Goal: Information Seeking & Learning: Find specific fact

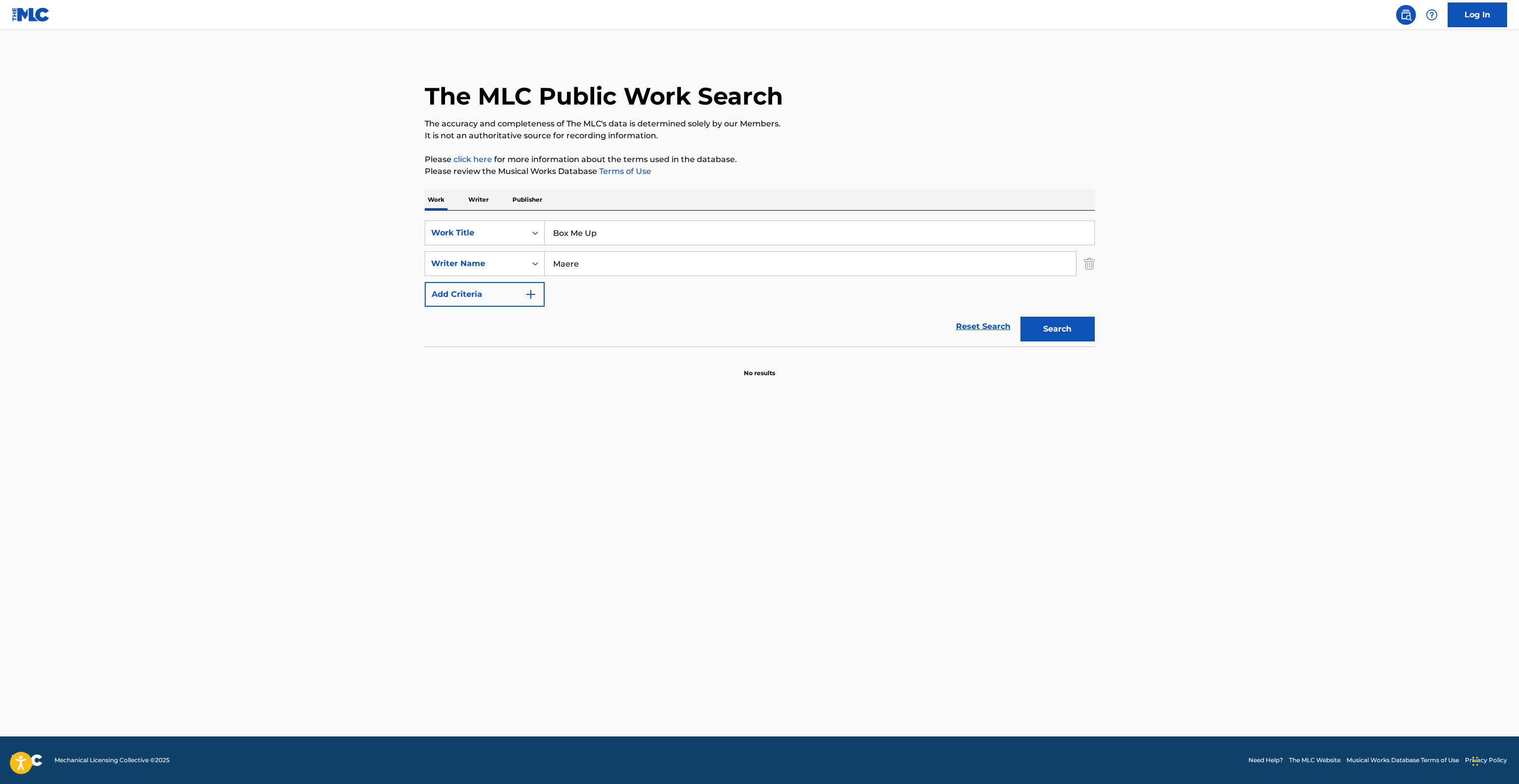
click at [406, 215] on main "The MLC Public Work Search The accuracy and completeness of The MLC's data is d…" at bounding box center [759, 383] width 1519 height 706
type input "Rondo [PERSON_NAME] Turca - [PERSON_NAME]"
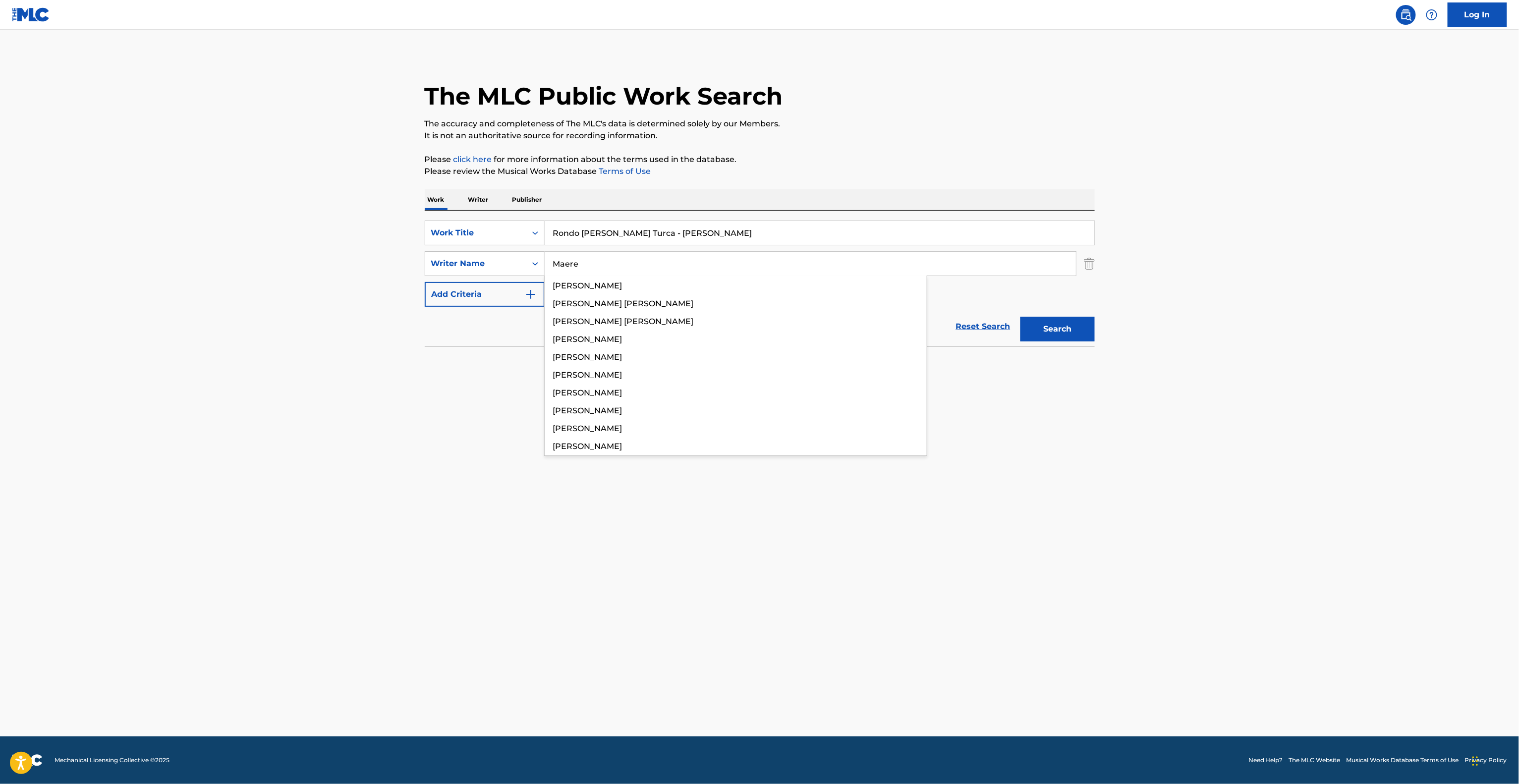
drag, startPoint x: 575, startPoint y: 263, endPoint x: 484, endPoint y: 250, distance: 91.9
click at [484, 250] on div "SearchWithCriteria464ee30a-abf7-422a-9330-2b915b6cf462 Work Title Rondo [PERSON…" at bounding box center [759, 263] width 670 height 86
paste input "gna"
type input "Magna"
drag, startPoint x: 623, startPoint y: 233, endPoint x: 895, endPoint y: 249, distance: 272.5
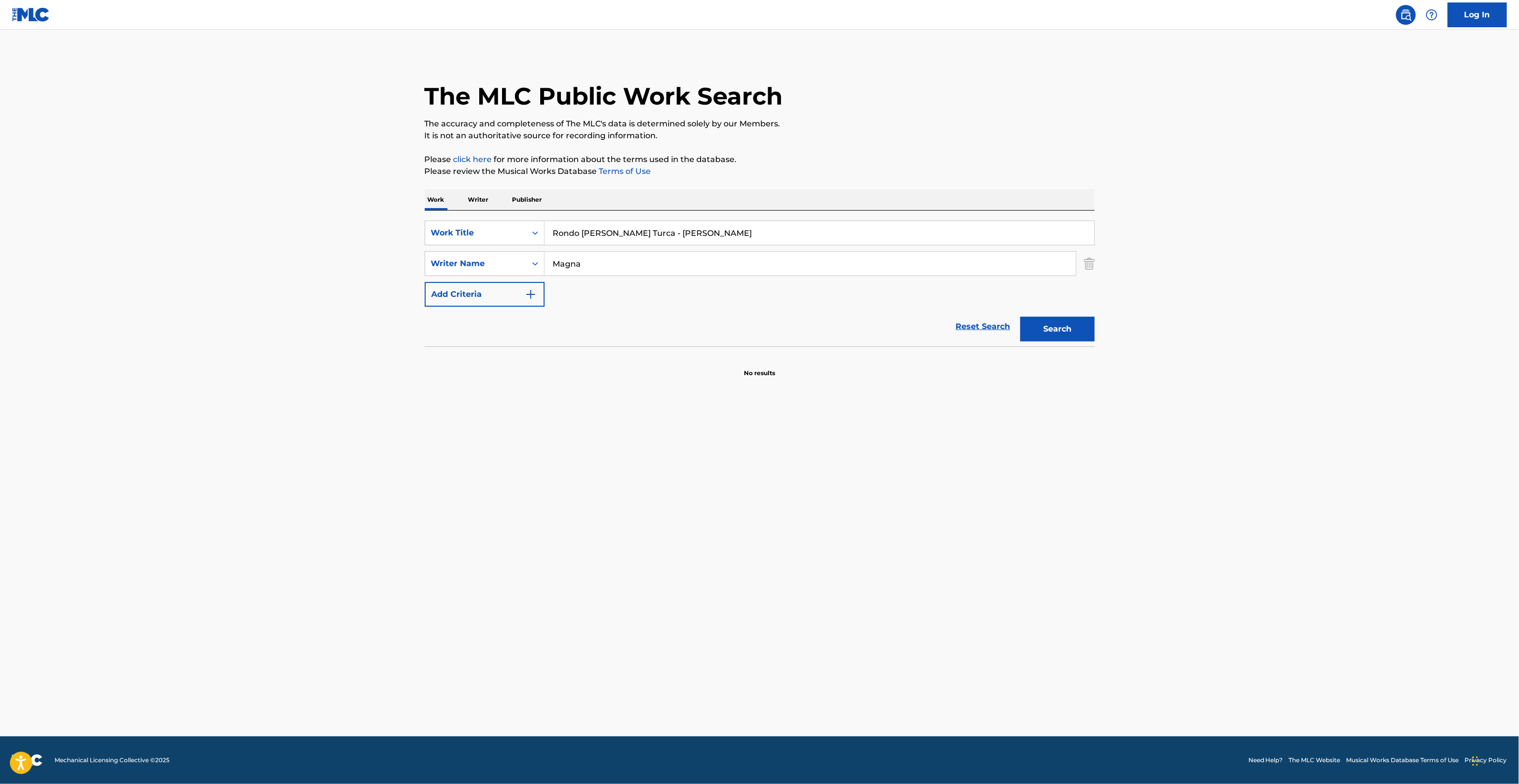
click at [853, 242] on input "Rondo [PERSON_NAME] Turca - [PERSON_NAME]" at bounding box center [818, 232] width 549 height 23
type input "Rondo Alla Turca"
click at [1067, 328] on button "Search" at bounding box center [1057, 329] width 74 height 25
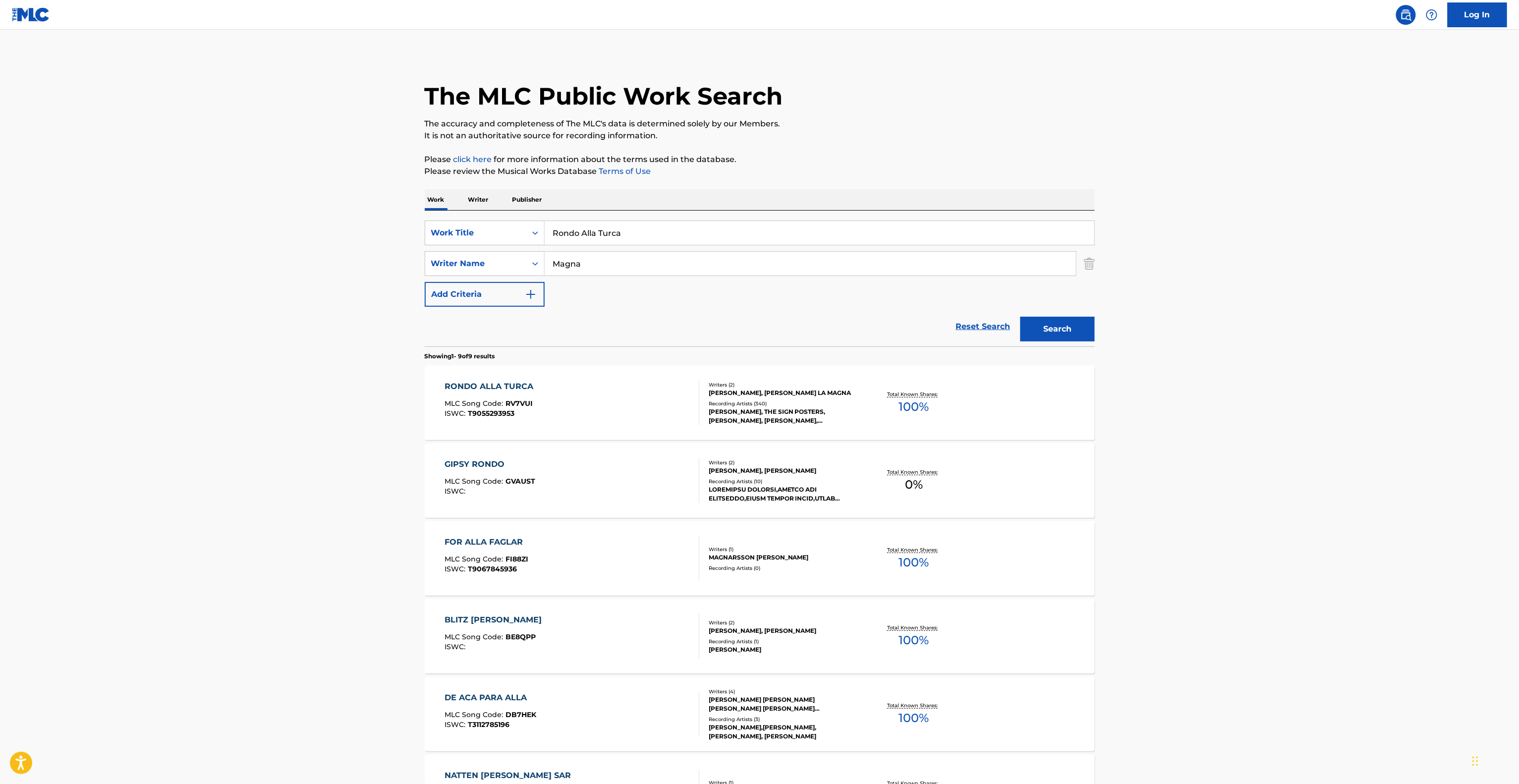
click at [314, 397] on main "The MLC Public Work Search The accuracy and completeness of The MLC's data is d…" at bounding box center [759, 572] width 1519 height 1084
click at [476, 385] on div "RONDO ALLA TURCA" at bounding box center [492, 386] width 94 height 12
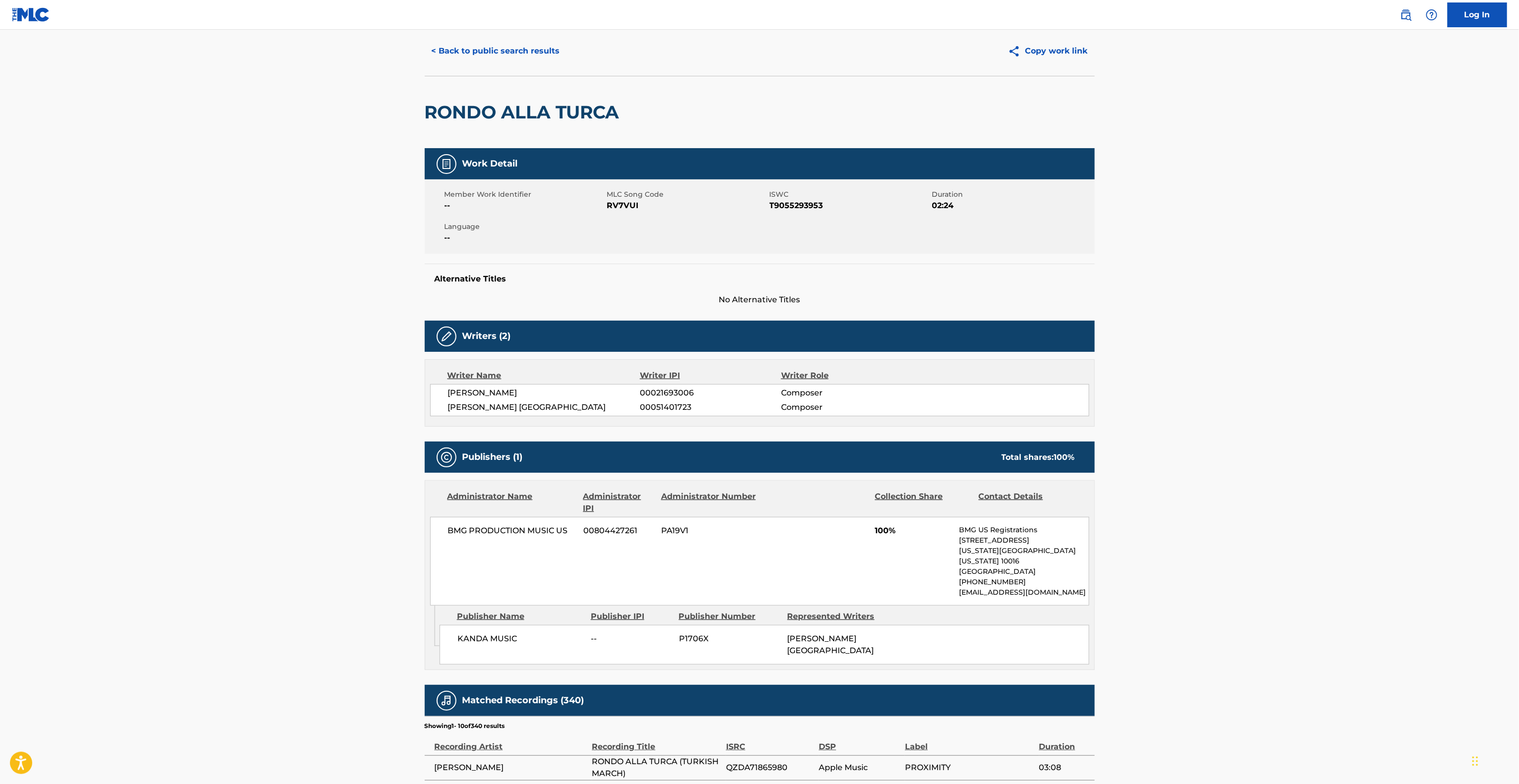
click at [243, 420] on main "< Back to public search results Copy work link RONDO ALLA TURCA Work Detail Mem…" at bounding box center [759, 539] width 1519 height 1076
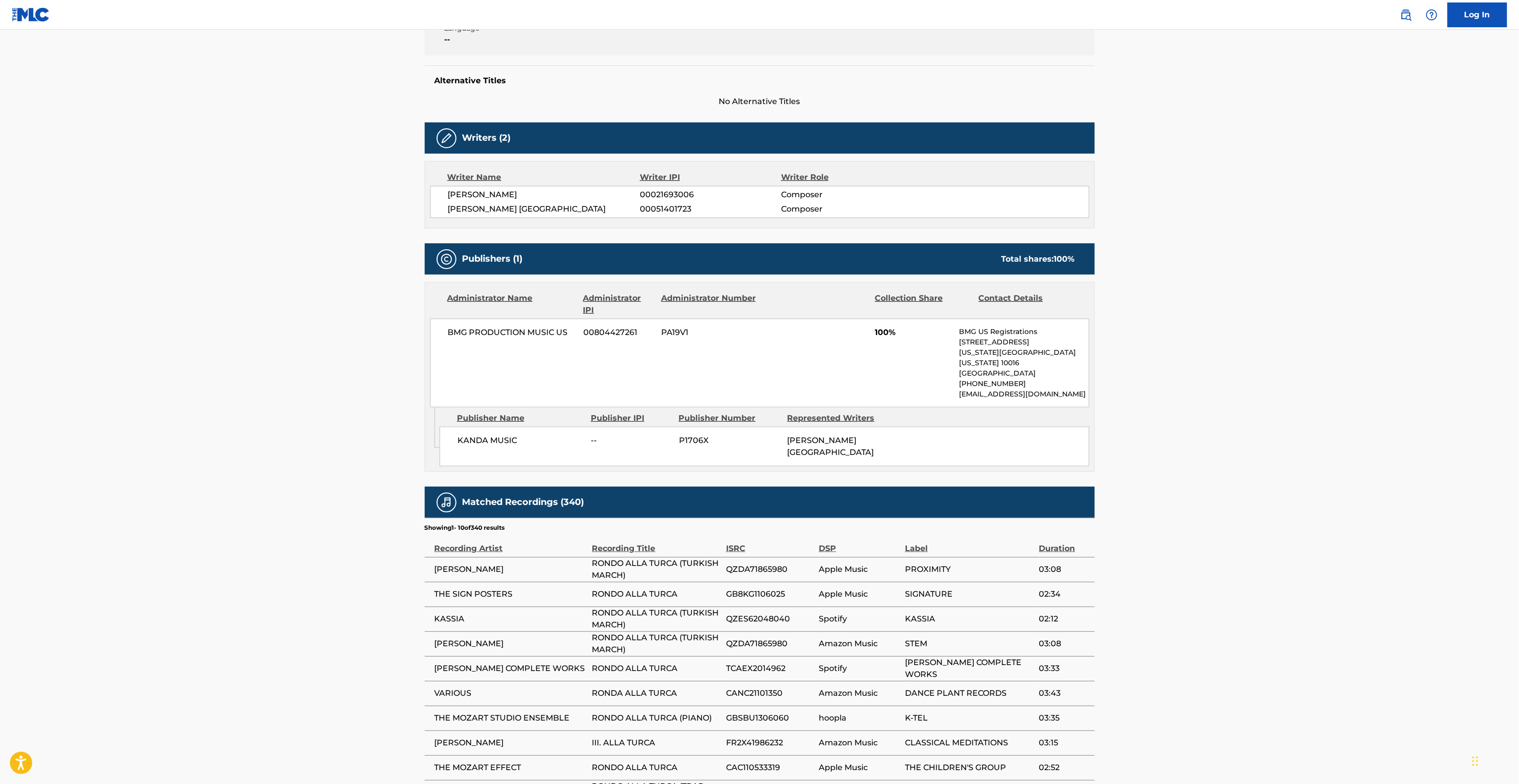
click at [291, 409] on main "< Back to public search results Copy work link RONDO ALLA TURCA Work Detail Mem…" at bounding box center [759, 341] width 1519 height 1076
click at [293, 403] on main "< Back to public search results Copy work link RONDO ALLA TURCA Work Detail Mem…" at bounding box center [759, 341] width 1519 height 1076
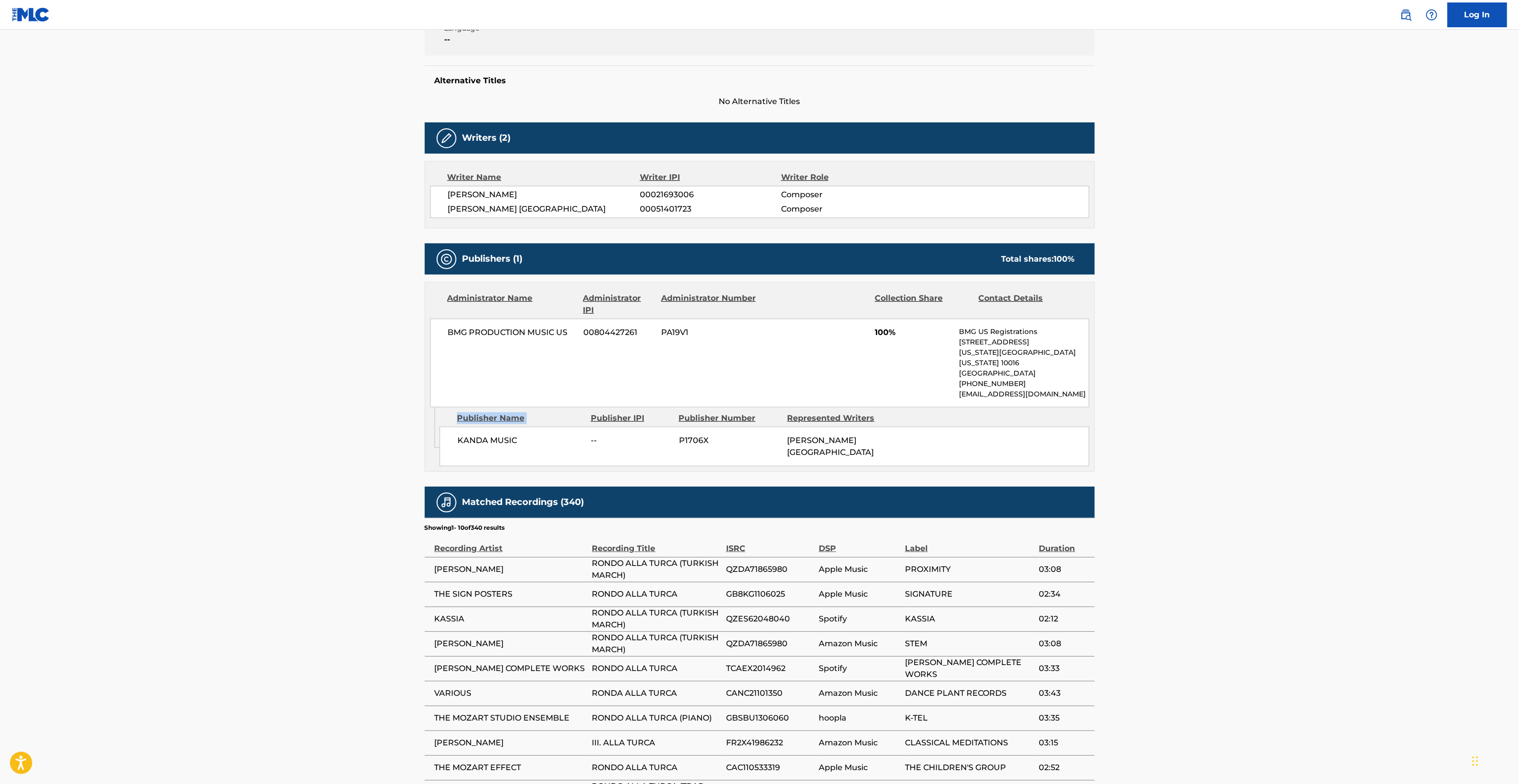
click at [293, 403] on main "< Back to public search results Copy work link RONDO ALLA TURCA Work Detail Mem…" at bounding box center [759, 341] width 1519 height 1076
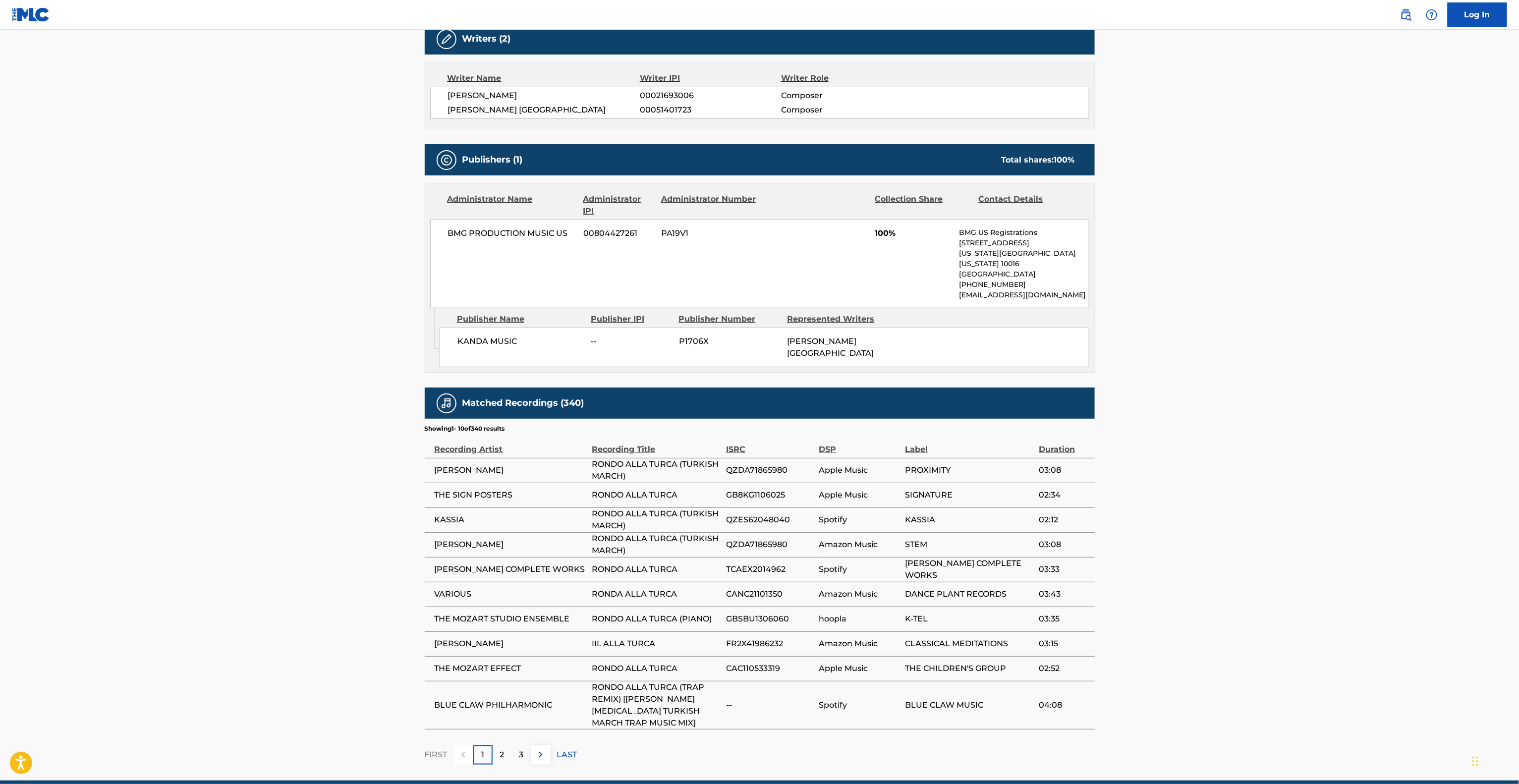
click at [231, 488] on main "< Back to public search results Copy work link RONDO ALLA TURCA Work Detail Mem…" at bounding box center [759, 242] width 1519 height 1076
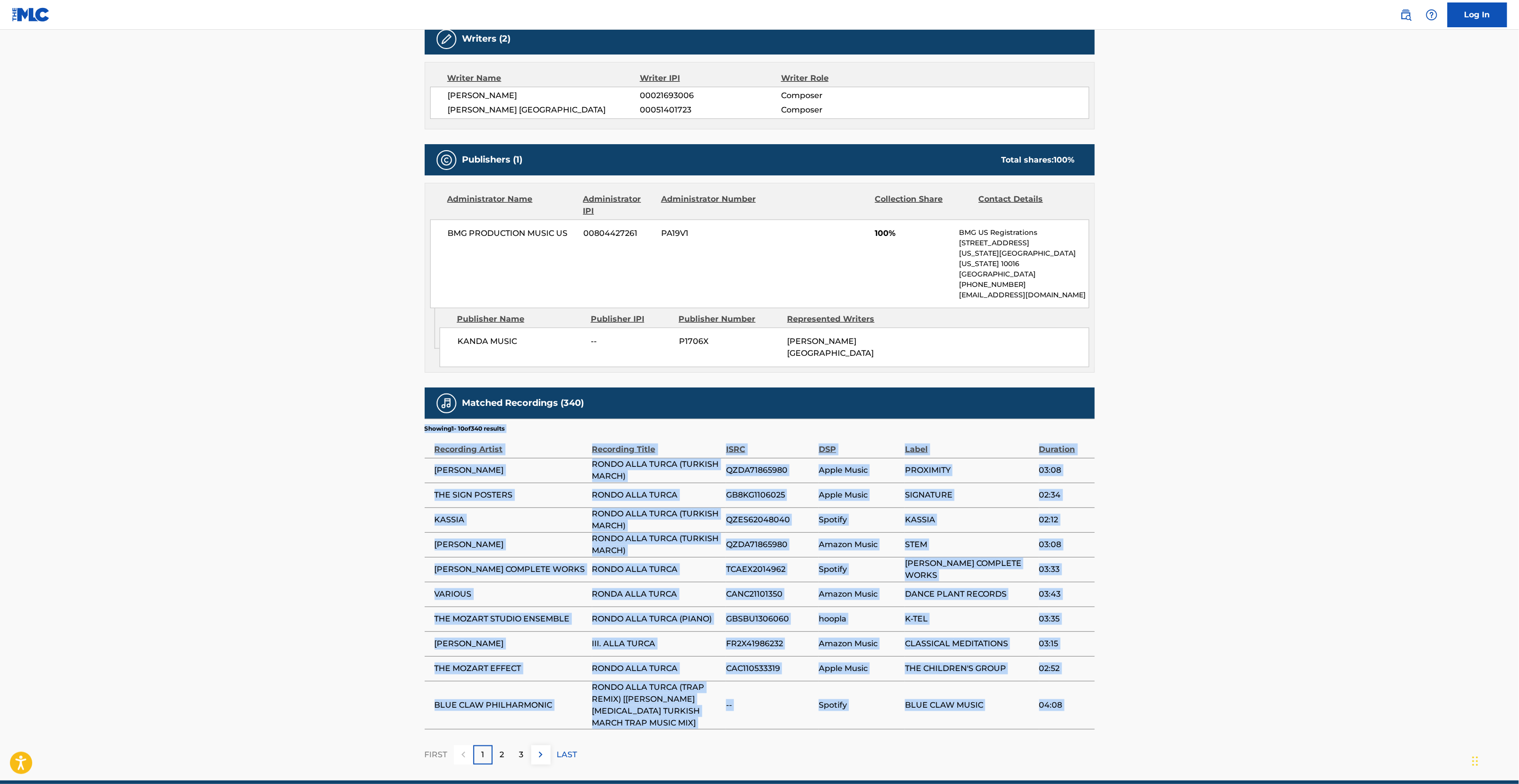
click at [231, 488] on main "< Back to public search results Copy work link RONDO ALLA TURCA Work Detail Mem…" at bounding box center [759, 242] width 1519 height 1076
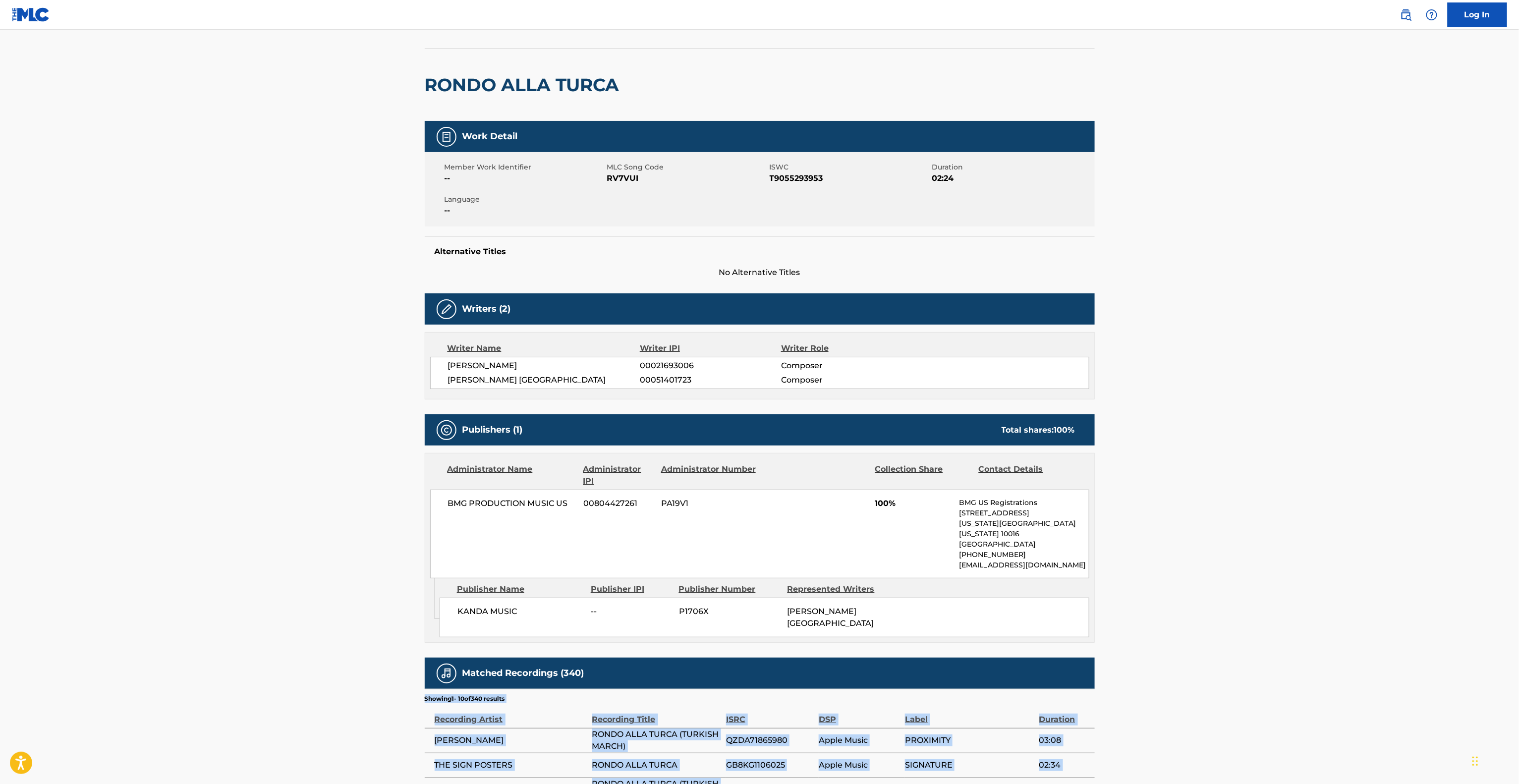
scroll to position [0, 0]
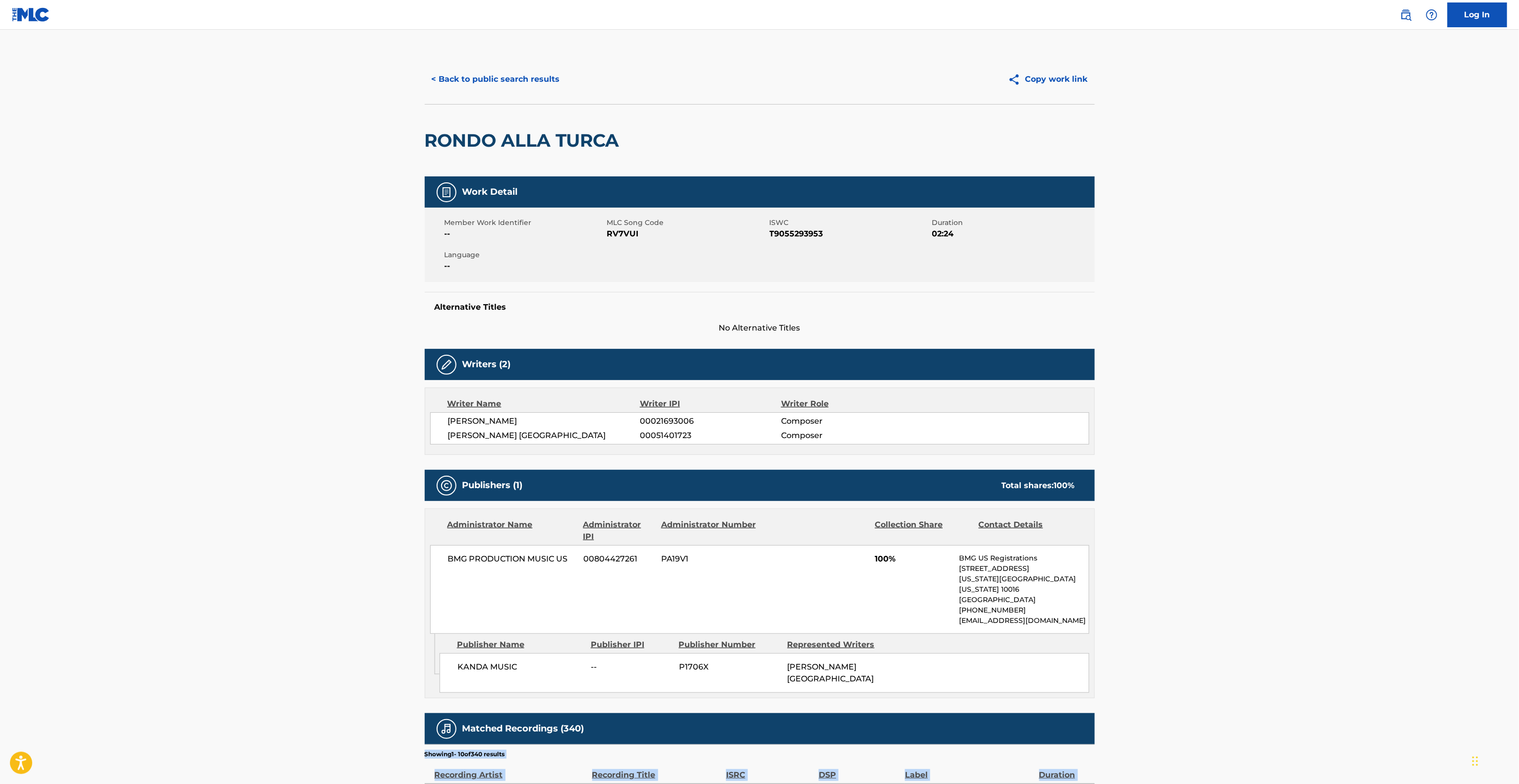
click at [512, 77] on button "< Back to public search results" at bounding box center [496, 79] width 142 height 25
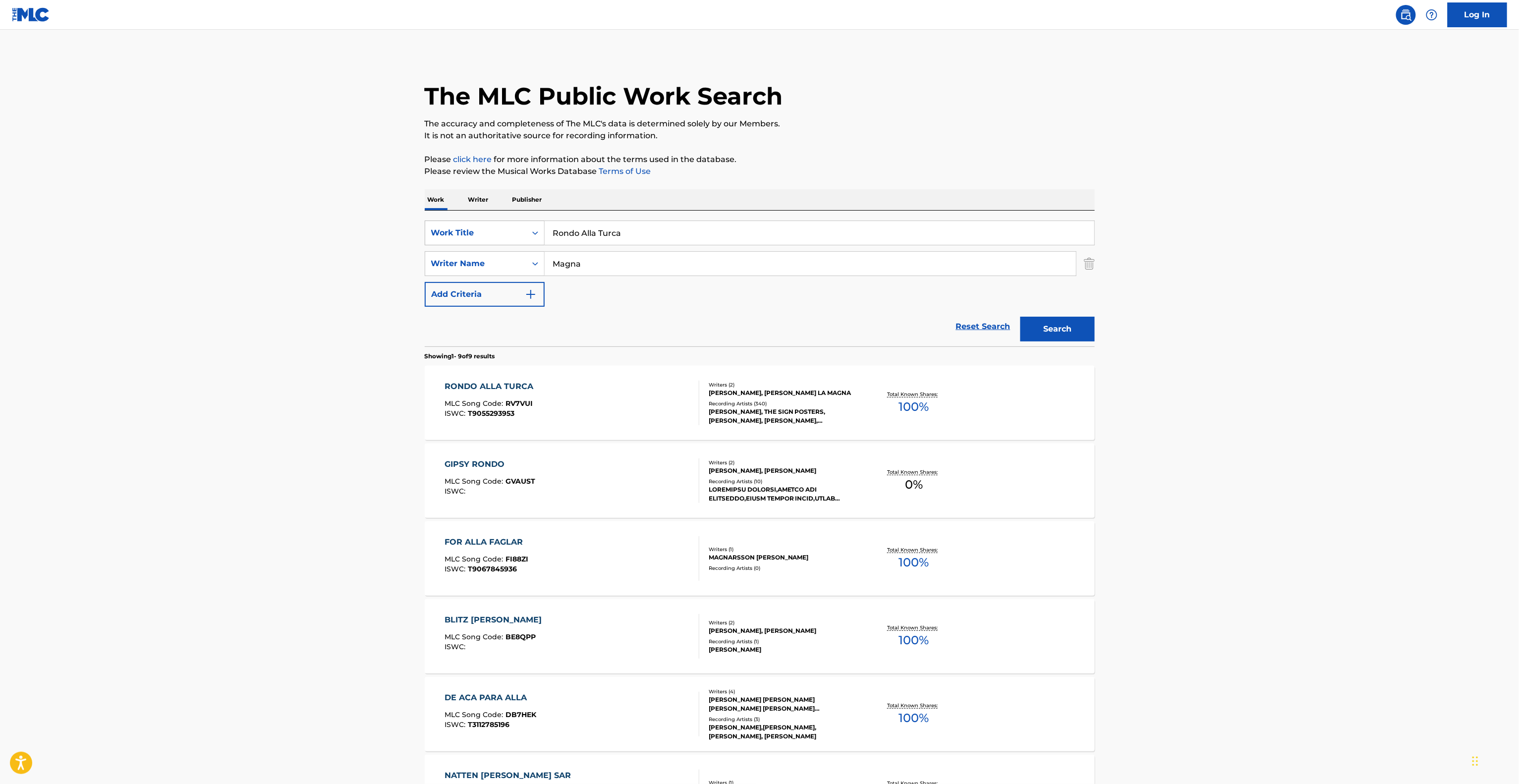
drag, startPoint x: 499, startPoint y: 234, endPoint x: 483, endPoint y: 233, distance: 16.0
click at [483, 233] on div "SearchWithCriteria464ee30a-abf7-422a-9330-2b915b6cf462 Work Title Rondo Alla Tu…" at bounding box center [759, 233] width 670 height 25
paste input "Total Eclipse Of The Heart"
type input "Total Eclipse Of The Heart"
click at [291, 280] on main "The MLC Public Work Search The accuracy and completeness of The MLC's data is d…" at bounding box center [759, 572] width 1519 height 1084
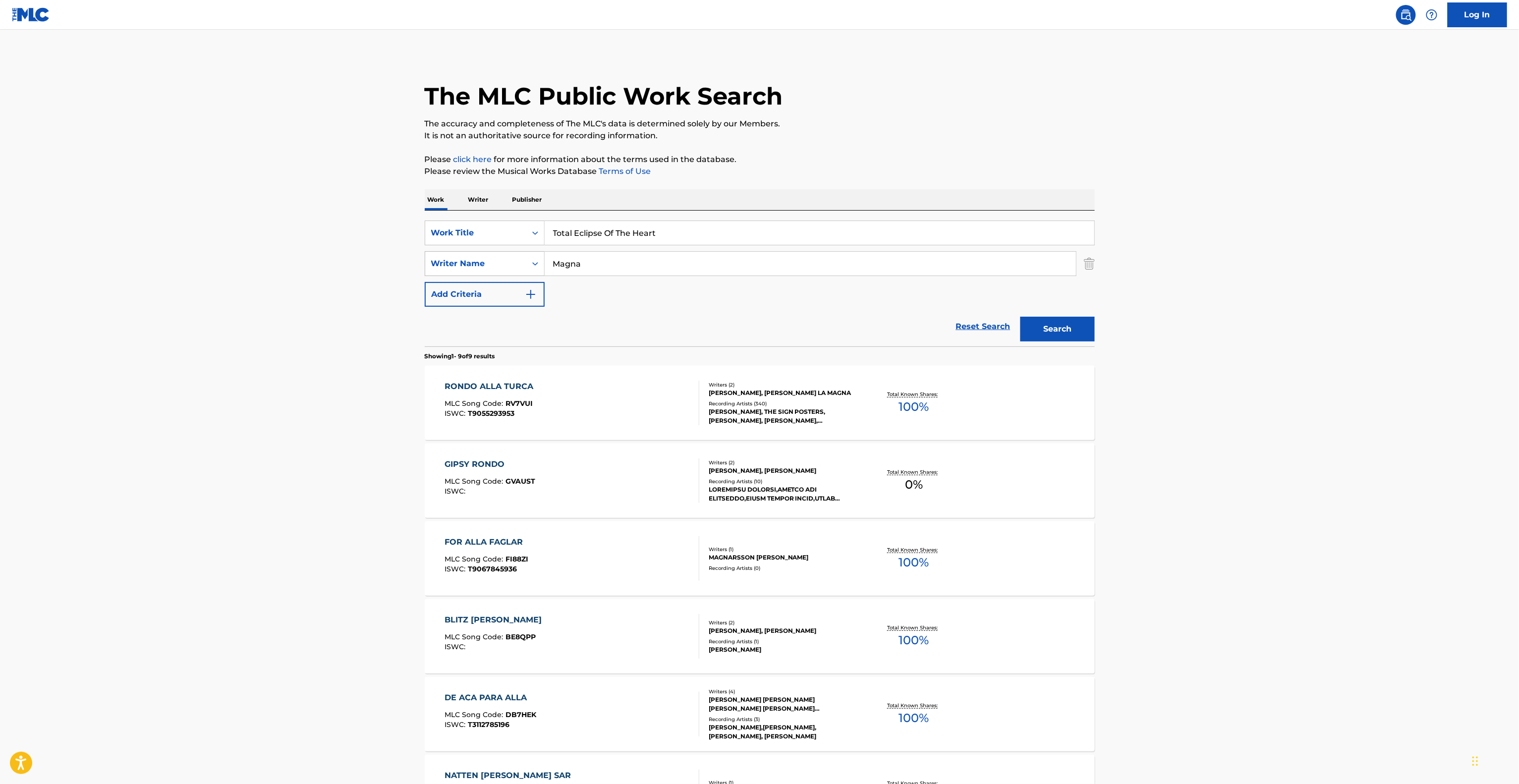
drag, startPoint x: 610, startPoint y: 264, endPoint x: 512, endPoint y: 264, distance: 98.0
click at [512, 264] on div "SearchWithCriteria39d0d4db-aee5-4dcb-b7fb-e6523283d119 Writer Name Magna" at bounding box center [759, 263] width 670 height 25
paste input "[PERSON_NAME]"
type input "[PERSON_NAME]"
click at [1055, 333] on button "Search" at bounding box center [1057, 329] width 74 height 25
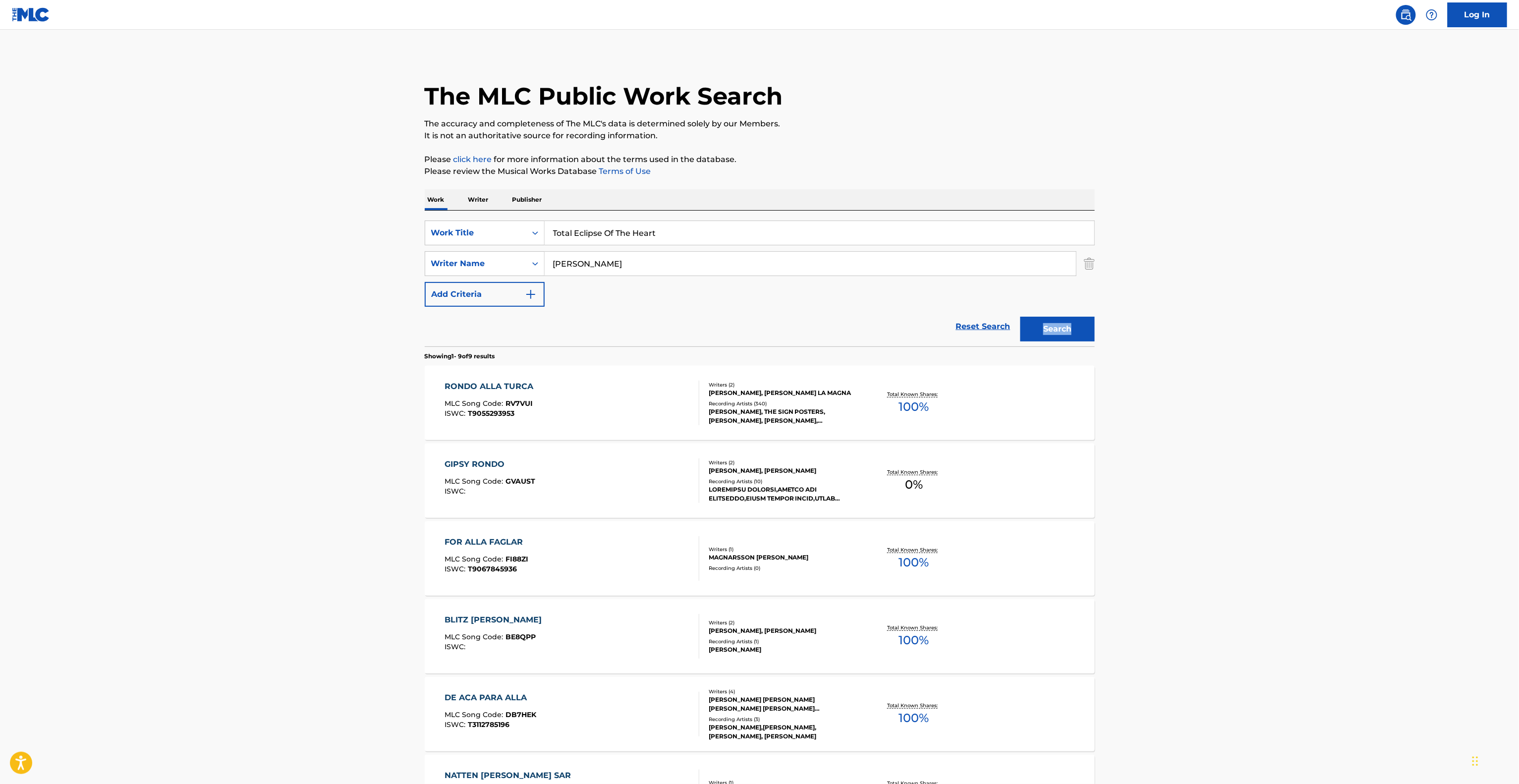
click at [1055, 333] on div "Search" at bounding box center [1054, 326] width 79 height 39
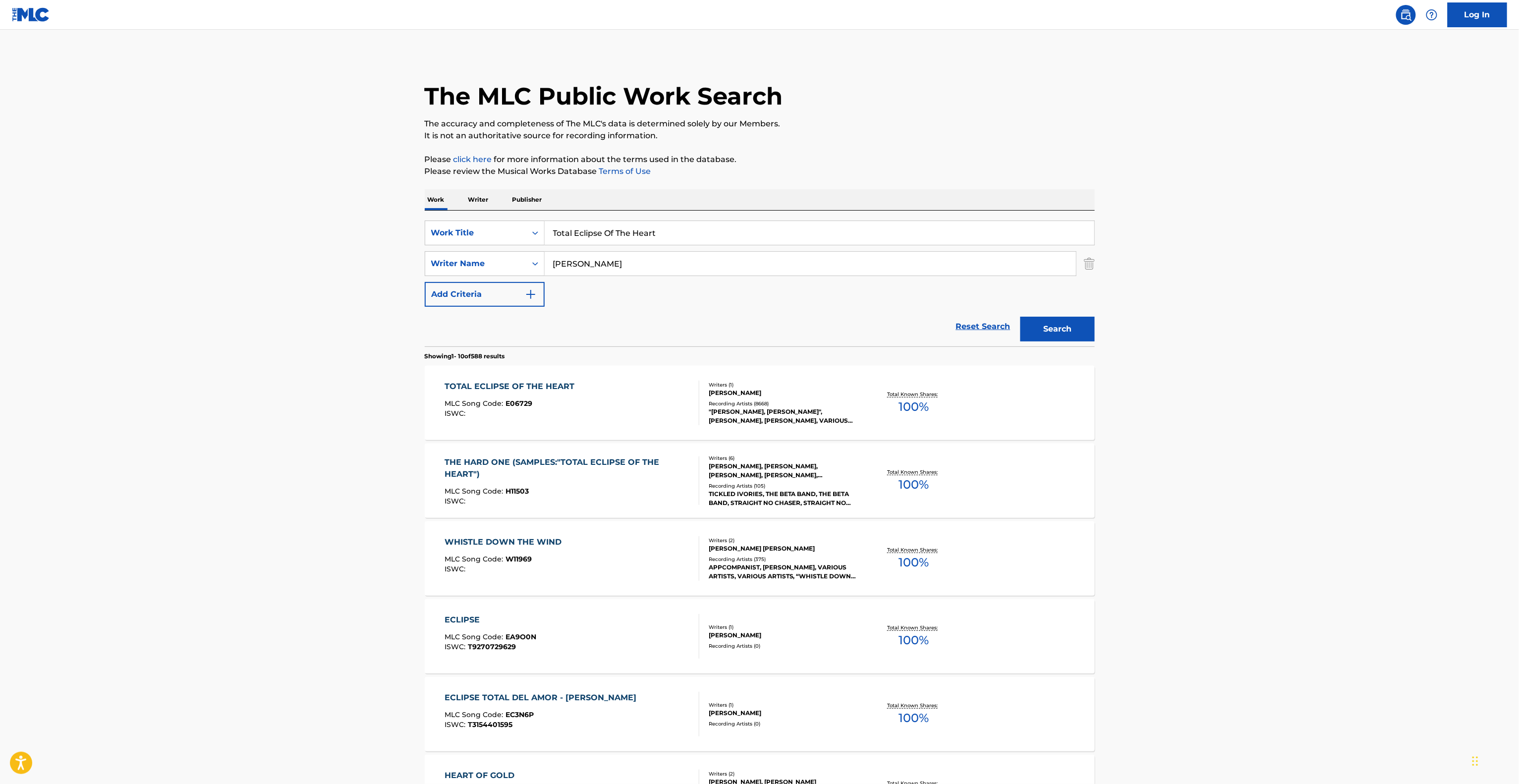
drag, startPoint x: 250, startPoint y: 471, endPoint x: 295, endPoint y: 471, distance: 45.0
click at [250, 471] on main "The MLC Public Work Search The accuracy and completeness of The MLC's data is d…" at bounding box center [759, 613] width 1519 height 1166
click at [1156, 393] on main "The MLC Public Work Search The accuracy and completeness of The MLC's data is d…" at bounding box center [759, 613] width 1519 height 1166
click at [513, 384] on div "TOTAL ECLIPSE OF THE HEART" at bounding box center [512, 386] width 135 height 12
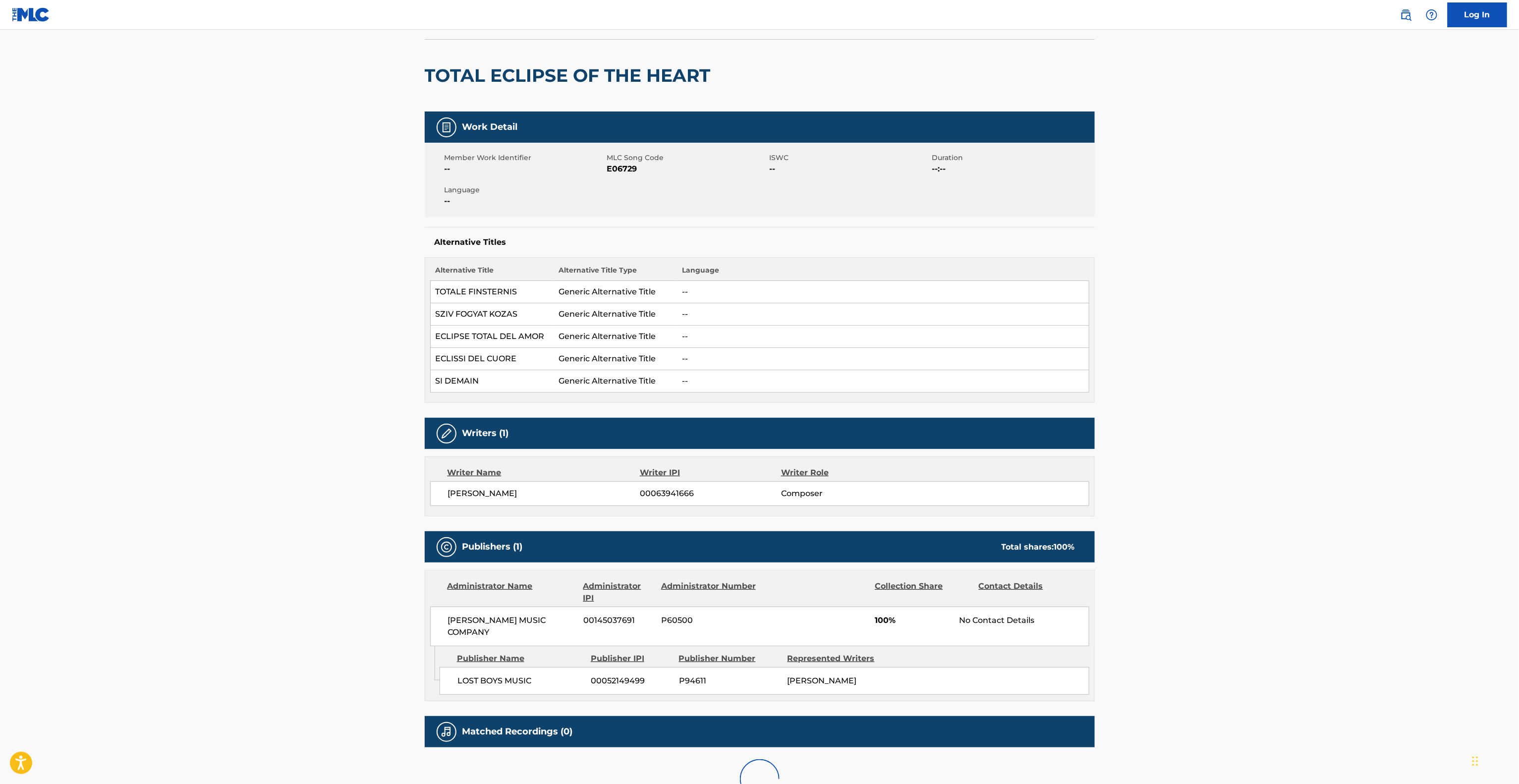
scroll to position [99, 0]
